Goal: Information Seeking & Learning: Learn about a topic

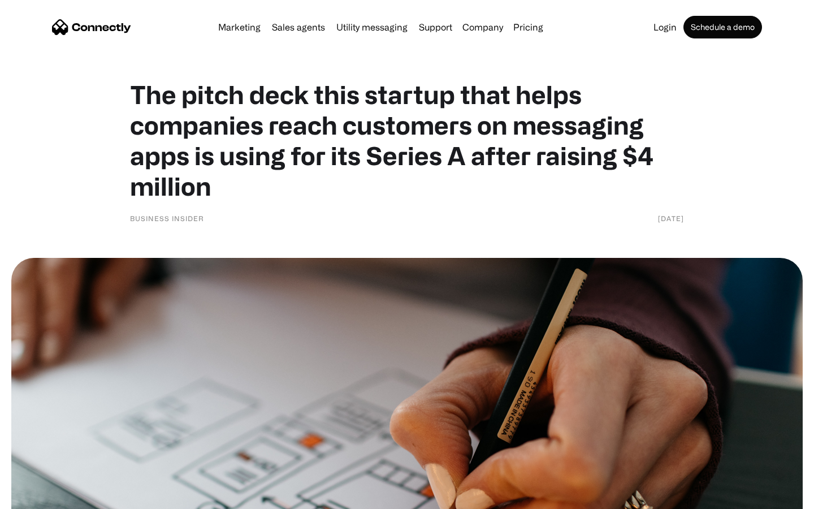
scroll to position [4901, 0]
